Goal: Find specific page/section: Find specific page/section

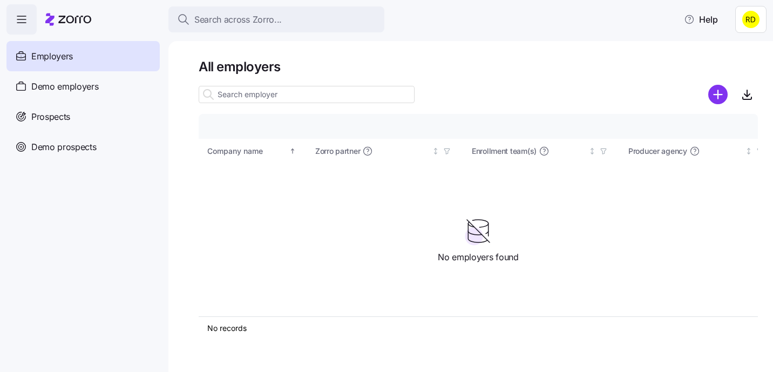
click at [750, 17] on html "Search across Zorro... Help Employers Demo employers Prospects Demo prospects A…" at bounding box center [386, 183] width 773 height 366
click at [725, 67] on div "Agency setup" at bounding box center [726, 66] width 65 height 12
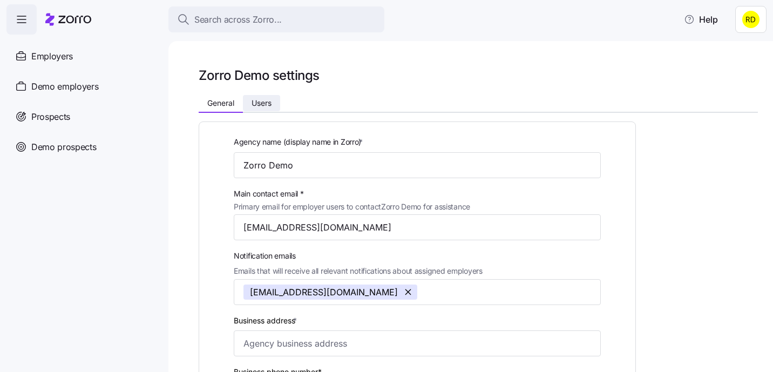
click at [259, 99] on span "Users" at bounding box center [262, 103] width 20 height 8
